Goal: Transaction & Acquisition: Download file/media

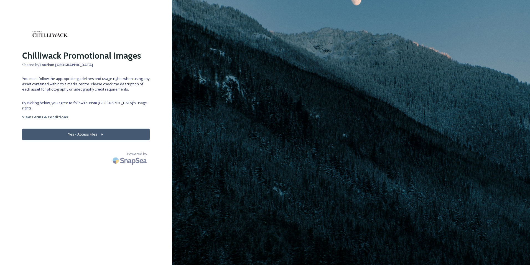
click at [57, 128] on button "Yes - Access Files" at bounding box center [86, 133] width 128 height 11
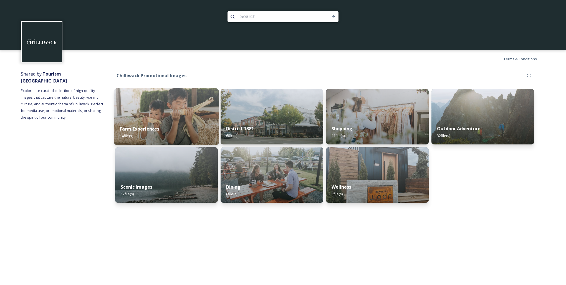
click at [127, 119] on img at bounding box center [166, 116] width 105 height 57
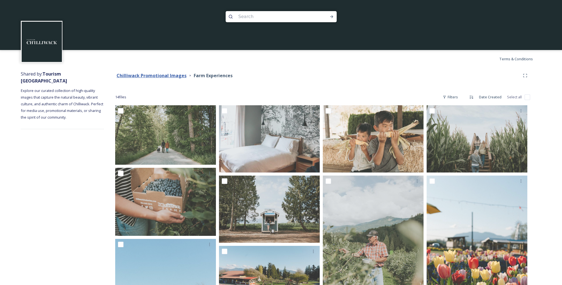
click at [174, 76] on strong "Chilliwack Promotional Images" at bounding box center [151, 75] width 70 height 6
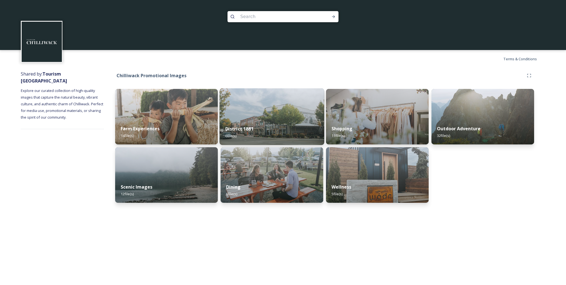
click at [256, 107] on img at bounding box center [271, 116] width 105 height 57
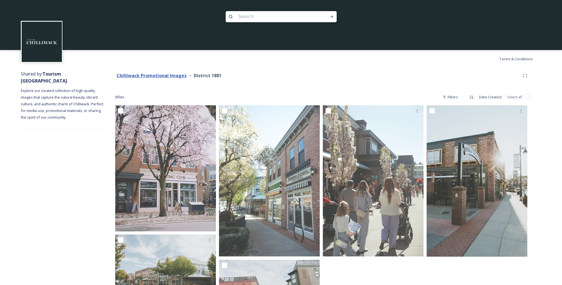
click at [178, 74] on strong "Chilliwack Promotional Images" at bounding box center [151, 75] width 70 height 6
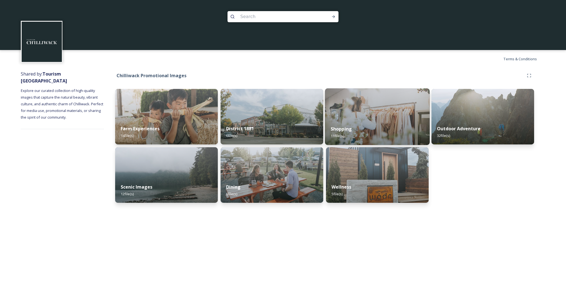
click at [346, 126] on strong "Shopping" at bounding box center [341, 129] width 21 height 6
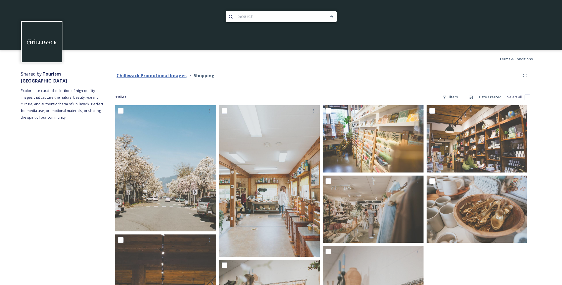
click at [168, 78] on strong "Chilliwack Promotional Images" at bounding box center [151, 75] width 70 height 6
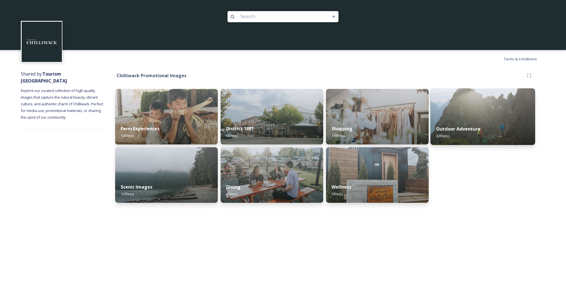
click at [475, 131] on strong "Outdoor Adventure" at bounding box center [458, 129] width 44 height 6
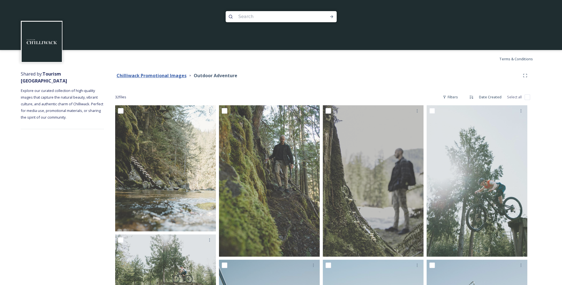
click at [156, 73] on strong "Chilliwack Promotional Images" at bounding box center [151, 75] width 70 height 6
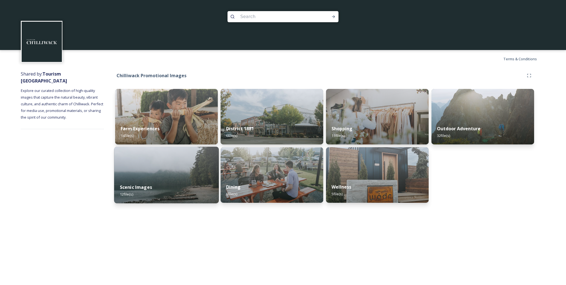
click at [155, 174] on img at bounding box center [166, 174] width 105 height 57
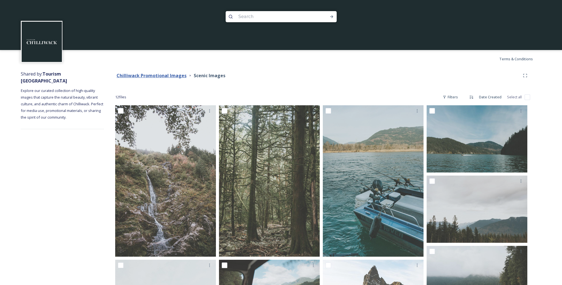
click at [162, 74] on strong "Chilliwack Promotional Images" at bounding box center [151, 75] width 70 height 6
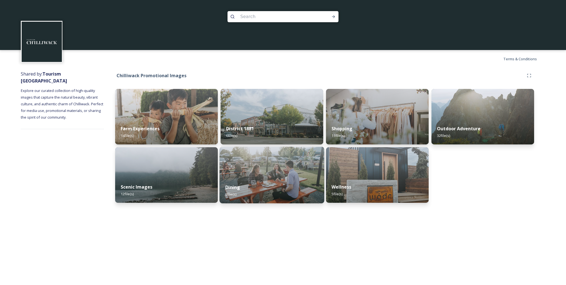
click at [255, 164] on img at bounding box center [271, 174] width 105 height 57
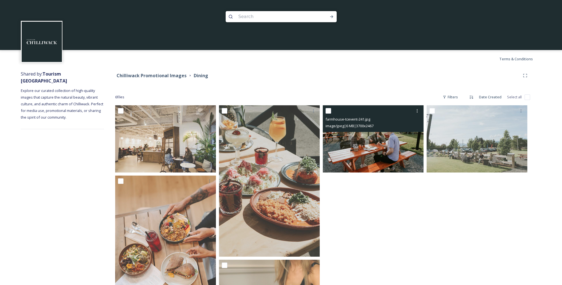
click at [335, 144] on img at bounding box center [373, 138] width 101 height 67
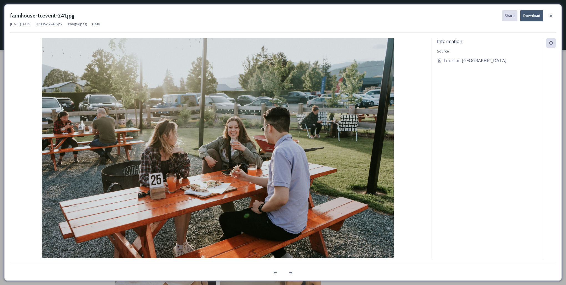
click at [530, 16] on button "Download" at bounding box center [531, 15] width 23 height 11
click at [419, 37] on div "farmhouse-tcevent-241.jpg Share Download [DATE] 09:35 3700 px x 2467 px image/j…" at bounding box center [283, 142] width 558 height 276
click at [530, 15] on div at bounding box center [551, 16] width 10 height 10
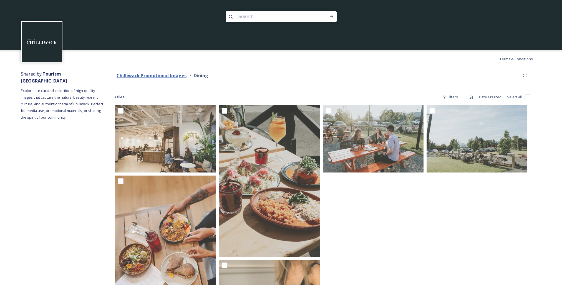
click at [178, 75] on strong "Chilliwack Promotional Images" at bounding box center [151, 75] width 70 height 6
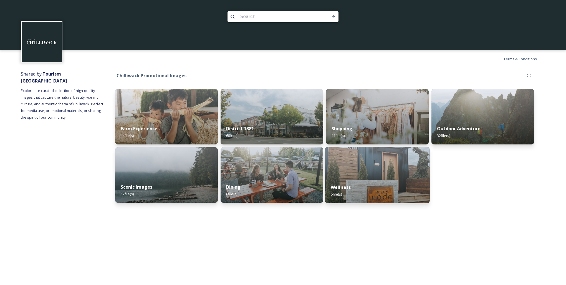
click at [376, 180] on div "Wellness 5 file(s)" at bounding box center [377, 190] width 105 height 25
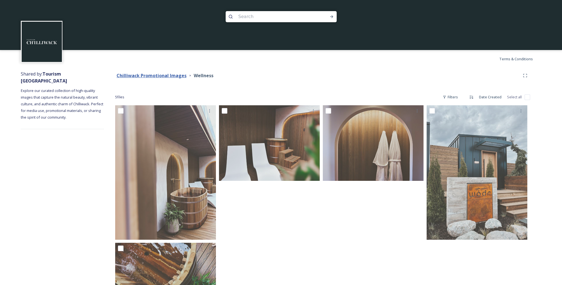
click at [151, 74] on strong "Chilliwack Promotional Images" at bounding box center [151, 75] width 70 height 6
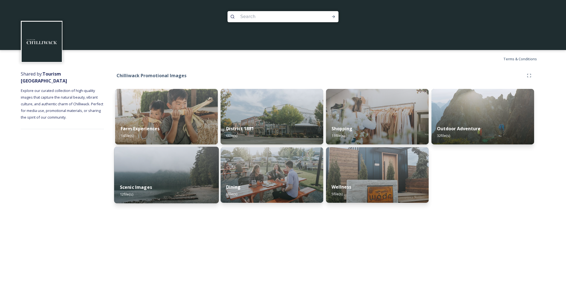
click at [164, 175] on img at bounding box center [166, 174] width 105 height 57
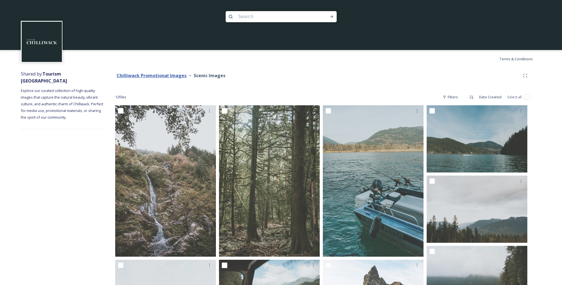
click at [172, 77] on strong "Chilliwack Promotional Images" at bounding box center [151, 75] width 70 height 6
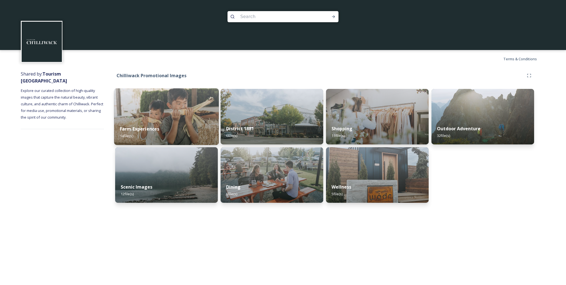
click at [163, 121] on div "Farm Experiences 14 file(s)" at bounding box center [166, 132] width 105 height 25
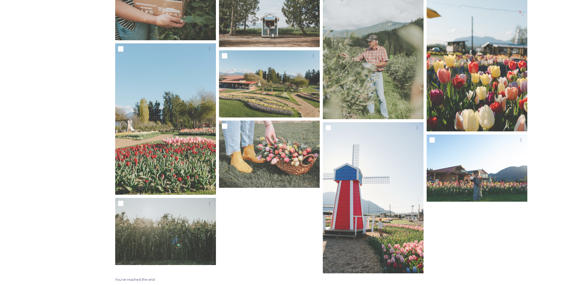
scroll to position [196, 0]
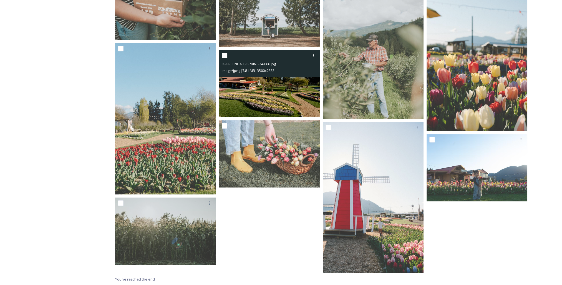
click at [231, 82] on img at bounding box center [269, 83] width 101 height 67
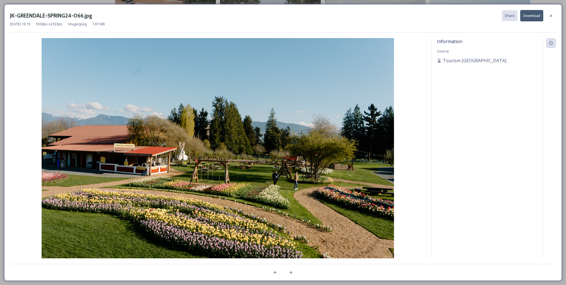
click at [529, 15] on button "Download" at bounding box center [531, 15] width 23 height 11
click at [414, 21] on div "[DATE] 16:19 3500 px x 2333 px image/jpeg 7.81 MB" at bounding box center [283, 23] width 546 height 5
click at [530, 15] on div at bounding box center [551, 16] width 10 height 10
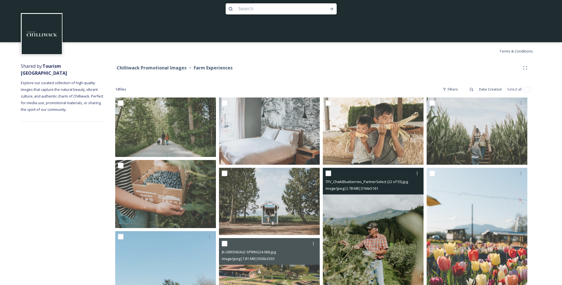
scroll to position [0, 0]
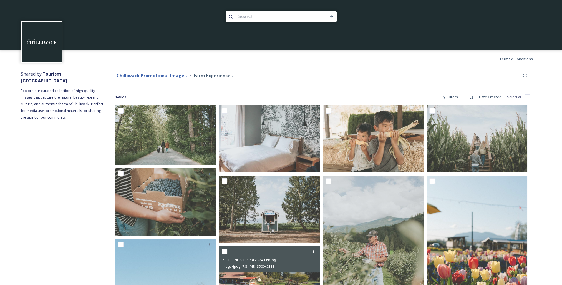
click at [169, 74] on strong "Chilliwack Promotional Images" at bounding box center [151, 75] width 70 height 6
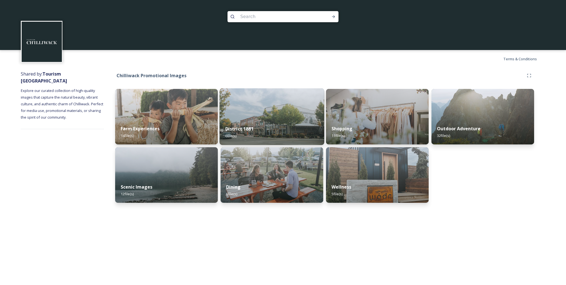
click at [291, 121] on div "District 1881 6 file(s)" at bounding box center [271, 132] width 105 height 25
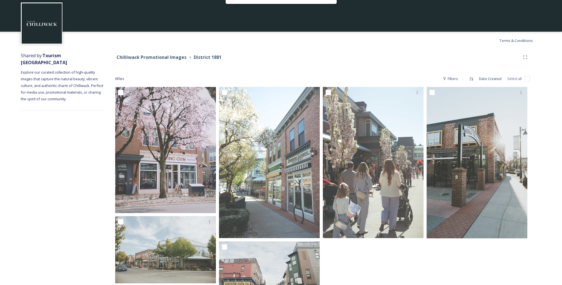
scroll to position [54, 0]
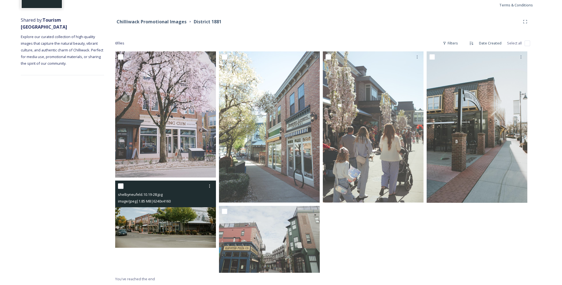
click at [151, 226] on img at bounding box center [165, 213] width 101 height 67
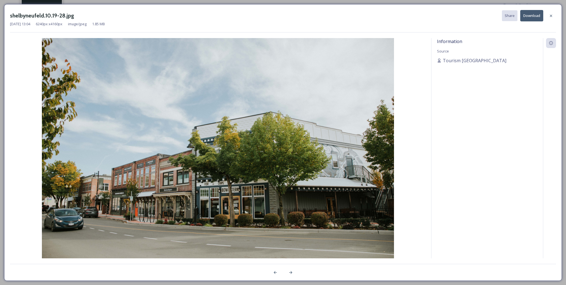
click at [528, 17] on button "Download" at bounding box center [531, 15] width 23 height 11
click at [481, 222] on div "Information Source Tourism [GEOGRAPHIC_DATA]" at bounding box center [487, 148] width 112 height 220
click at [530, 14] on icon at bounding box center [551, 16] width 4 height 4
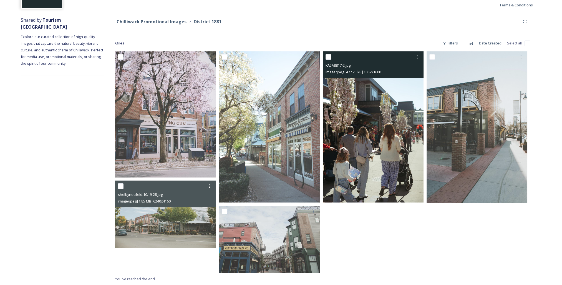
click at [346, 85] on img at bounding box center [373, 126] width 101 height 151
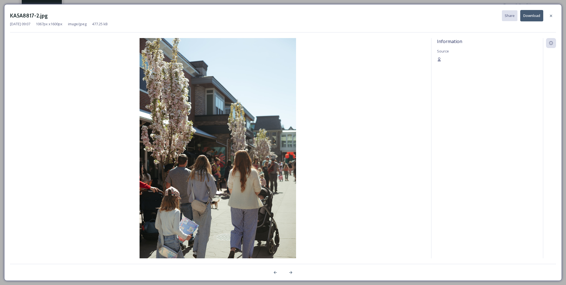
click at [530, 16] on button "Download" at bounding box center [531, 15] width 23 height 11
drag, startPoint x: 408, startPoint y: 12, endPoint x: 440, endPoint y: 12, distance: 32.2
click at [408, 12] on div "KA5A8817-2.jpg Share Download" at bounding box center [283, 15] width 546 height 11
click at [530, 15] on icon at bounding box center [551, 16] width 4 height 4
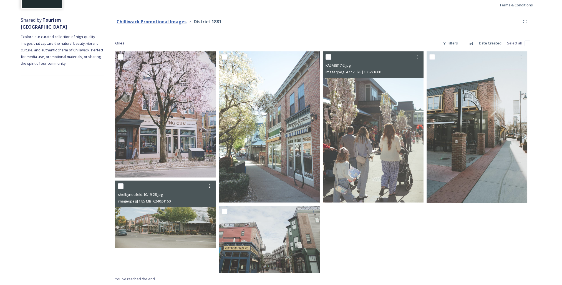
click at [148, 23] on strong "Chilliwack Promotional Images" at bounding box center [151, 22] width 70 height 6
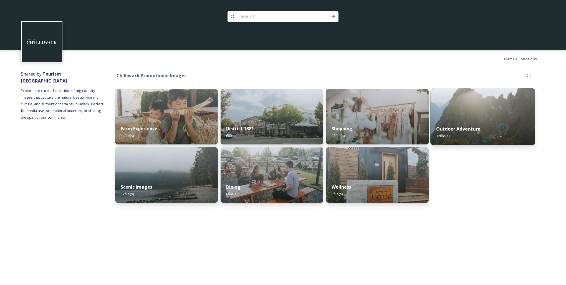
click at [484, 124] on div "Outdoor Adventure 32 file(s)" at bounding box center [482, 132] width 105 height 25
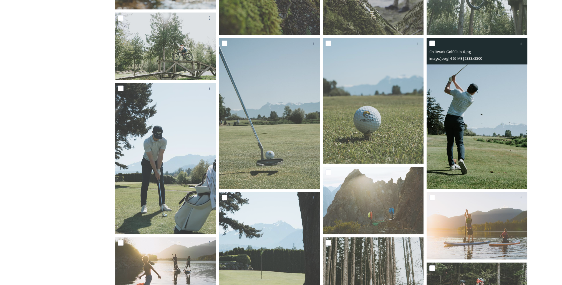
scroll to position [222, 0]
click at [473, 105] on img at bounding box center [476, 112] width 101 height 151
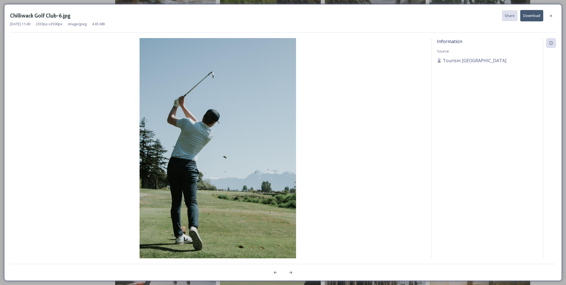
click at [530, 17] on button "Download" at bounding box center [531, 15] width 23 height 11
click at [530, 16] on icon at bounding box center [551, 16] width 4 height 4
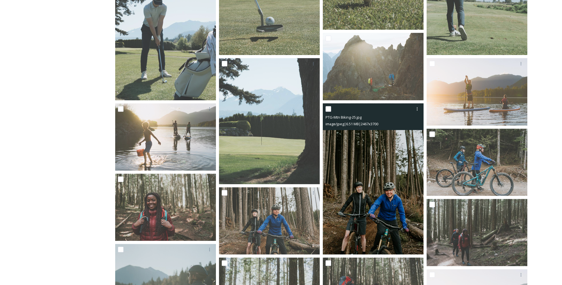
scroll to position [361, 0]
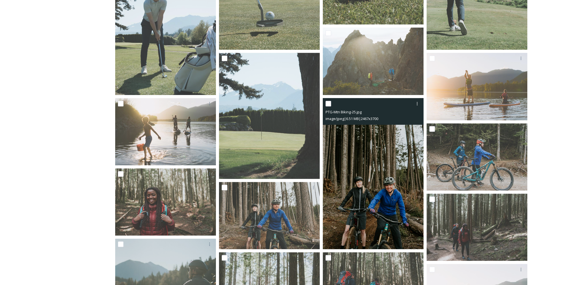
click at [402, 137] on img at bounding box center [373, 173] width 101 height 151
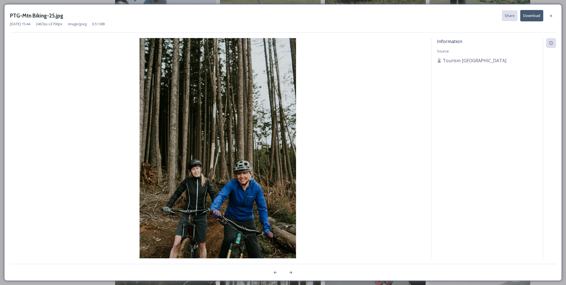
drag, startPoint x: 533, startPoint y: 15, endPoint x: 522, endPoint y: 23, distance: 13.5
click at [530, 15] on button "Download" at bounding box center [531, 15] width 23 height 11
click at [530, 14] on icon at bounding box center [551, 16] width 4 height 4
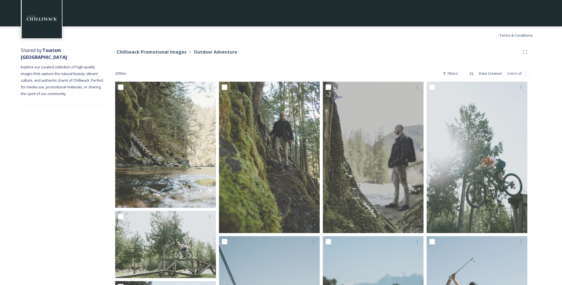
scroll to position [0, 0]
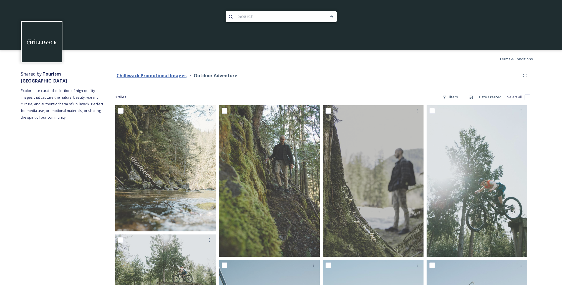
click at [159, 76] on strong "Chilliwack Promotional Images" at bounding box center [151, 75] width 70 height 6
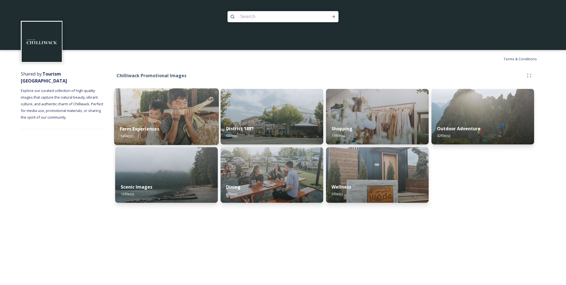
click at [160, 108] on img at bounding box center [166, 116] width 105 height 57
